Goal: Information Seeking & Learning: Find specific fact

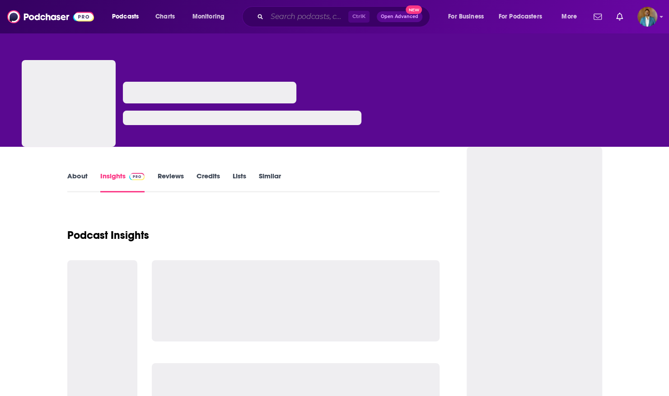
click at [283, 17] on input "Search podcasts, credits, & more..." at bounding box center [307, 16] width 81 height 14
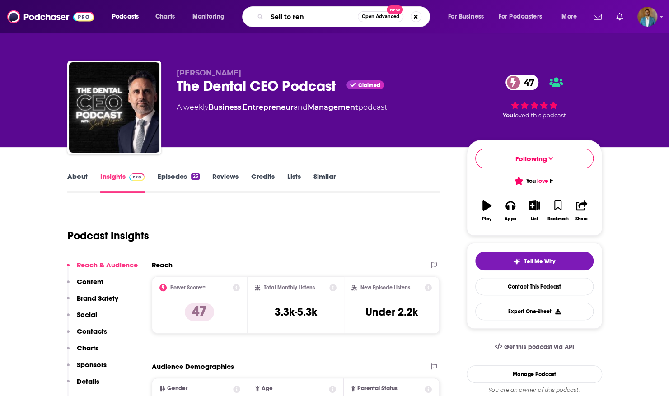
type input "Sell to rent"
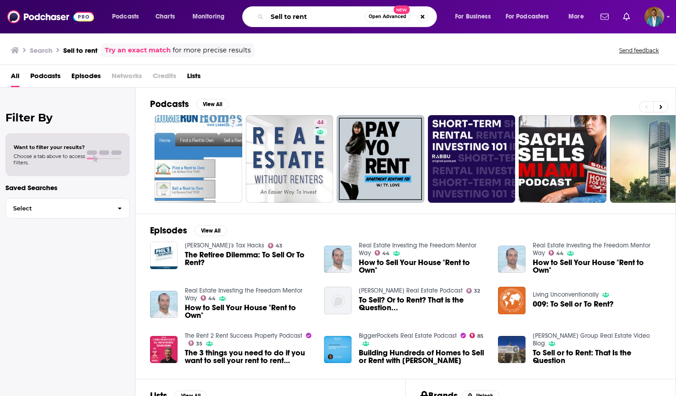
drag, startPoint x: 324, startPoint y: 22, endPoint x: 99, endPoint y: -33, distance: 230.9
click at [99, 0] on html "Podcasts Charts Monitoring Sell to rent Open Advanced New For Business For Podc…" at bounding box center [338, 198] width 676 height 396
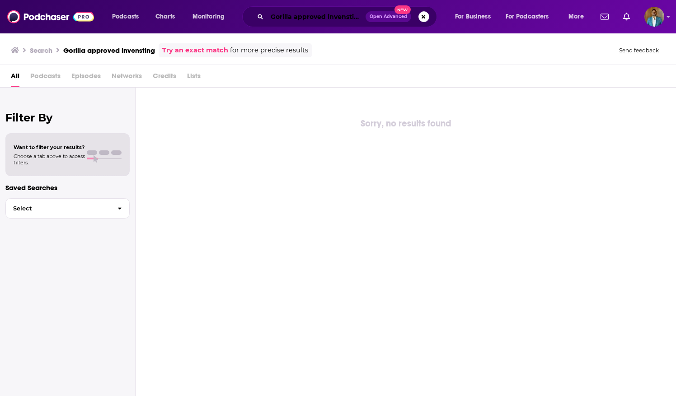
click at [357, 18] on input "Gorilla approved invensting" at bounding box center [316, 16] width 99 height 14
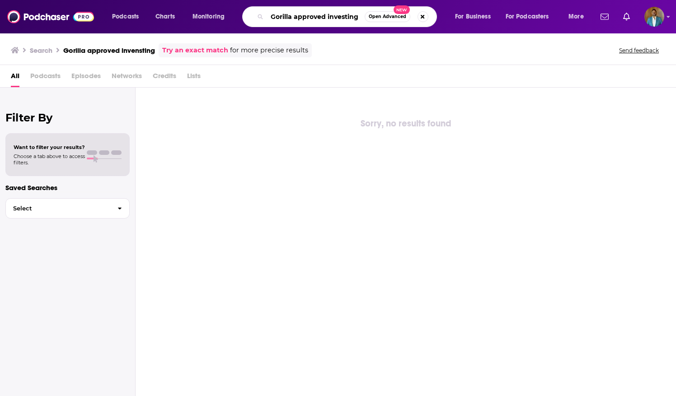
type input "Gorilla approved investing"
